Goal: Understand process/instructions: Learn how to perform a task or action

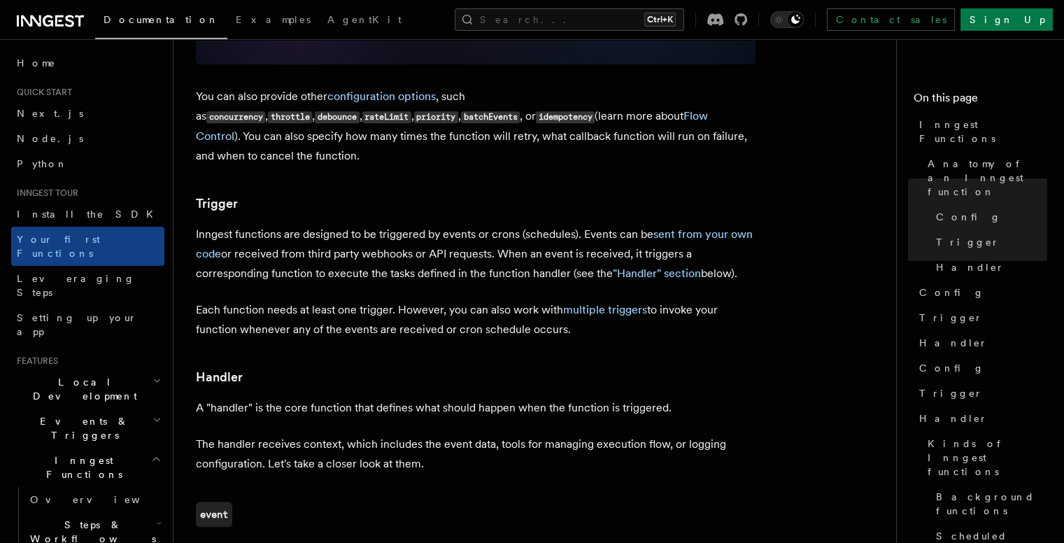
scroll to position [1136, 0]
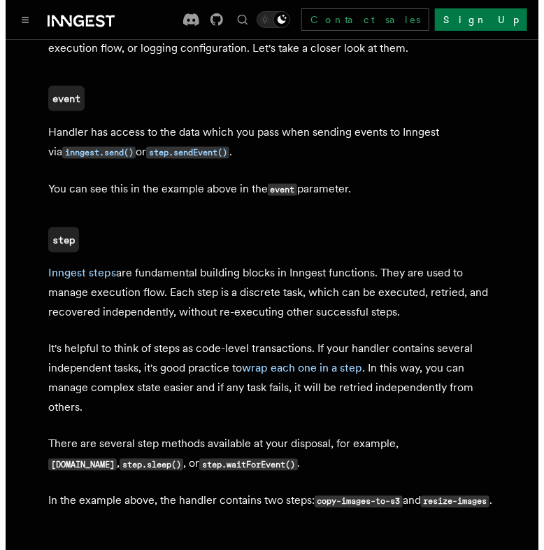
scroll to position [1755, 0]
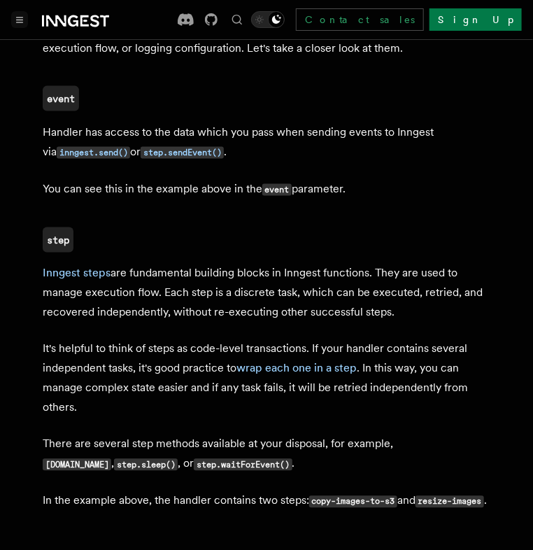
click at [20, 24] on button "Toggle navigation" at bounding box center [19, 19] width 17 height 17
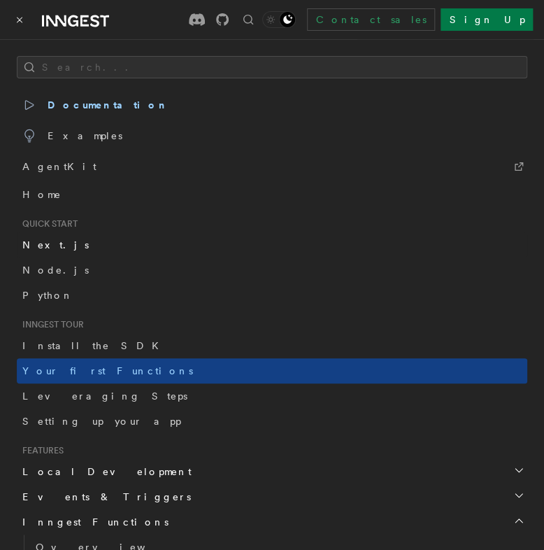
click at [53, 244] on link "Next.js" at bounding box center [272, 244] width 511 height 25
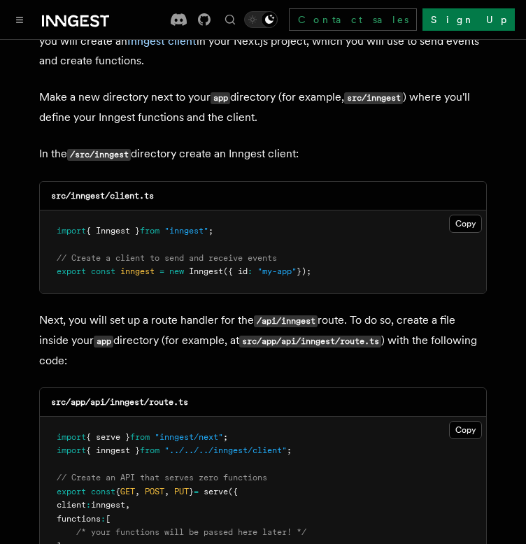
scroll to position [1732, 0]
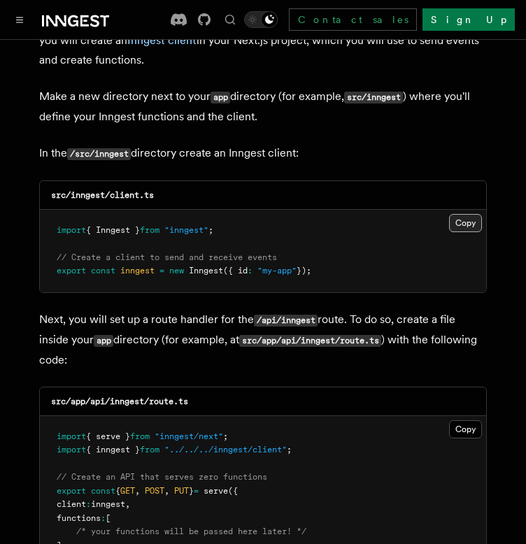
click at [467, 214] on button "Copy Copied" at bounding box center [465, 223] width 33 height 18
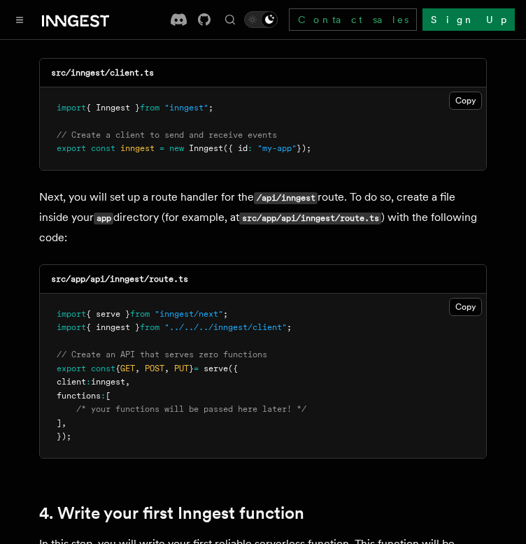
scroll to position [1855, 0]
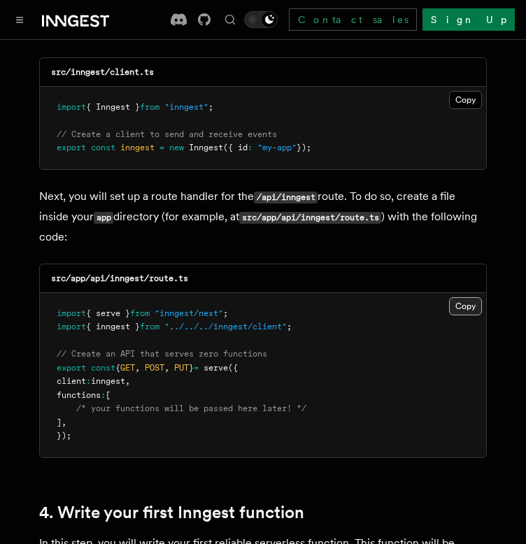
click at [469, 297] on button "Copy Copied" at bounding box center [465, 306] width 33 height 18
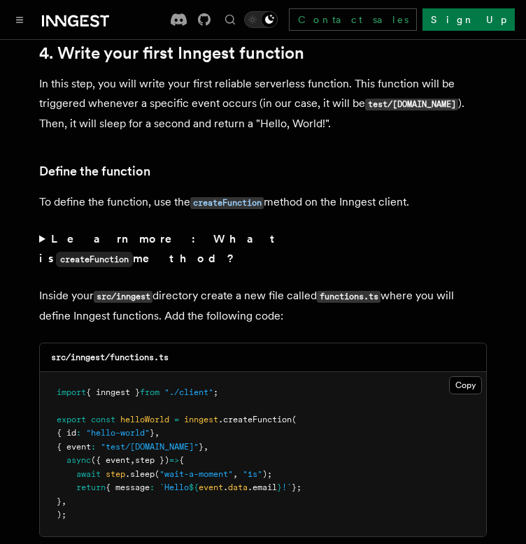
scroll to position [2319, 0]
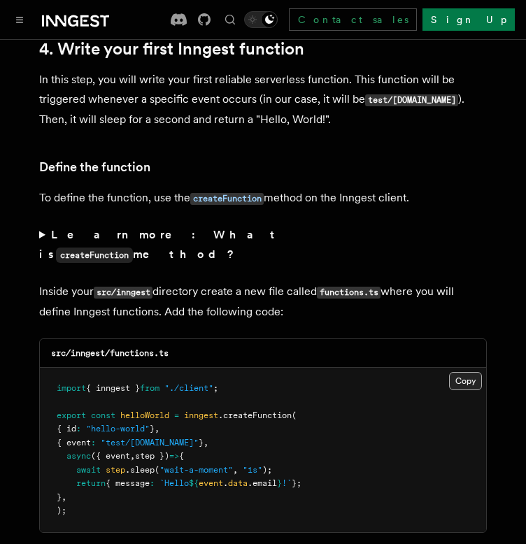
click at [457, 372] on button "Copy Copied" at bounding box center [465, 381] width 33 height 18
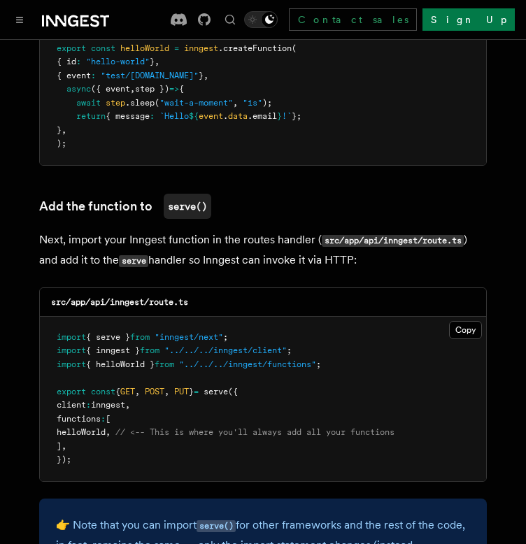
scroll to position [2687, 0]
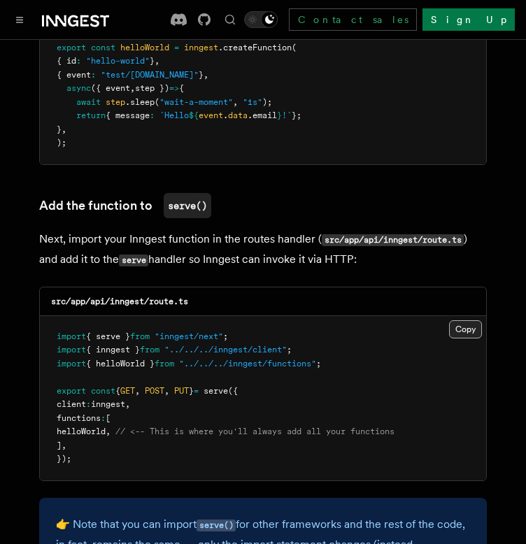
click at [466, 320] on button "Copy Copied" at bounding box center [465, 329] width 33 height 18
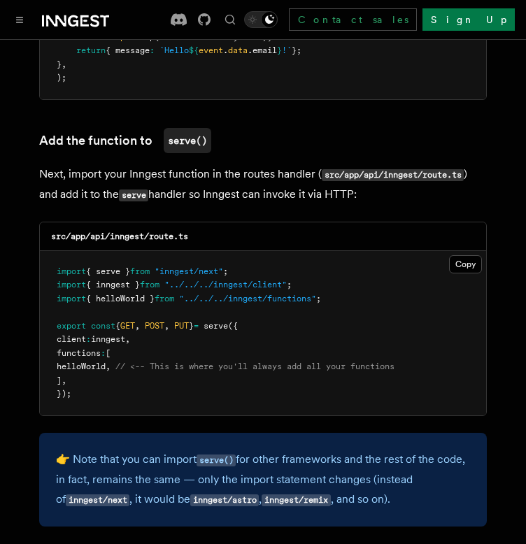
scroll to position [2757, 0]
